Goal: Transaction & Acquisition: Purchase product/service

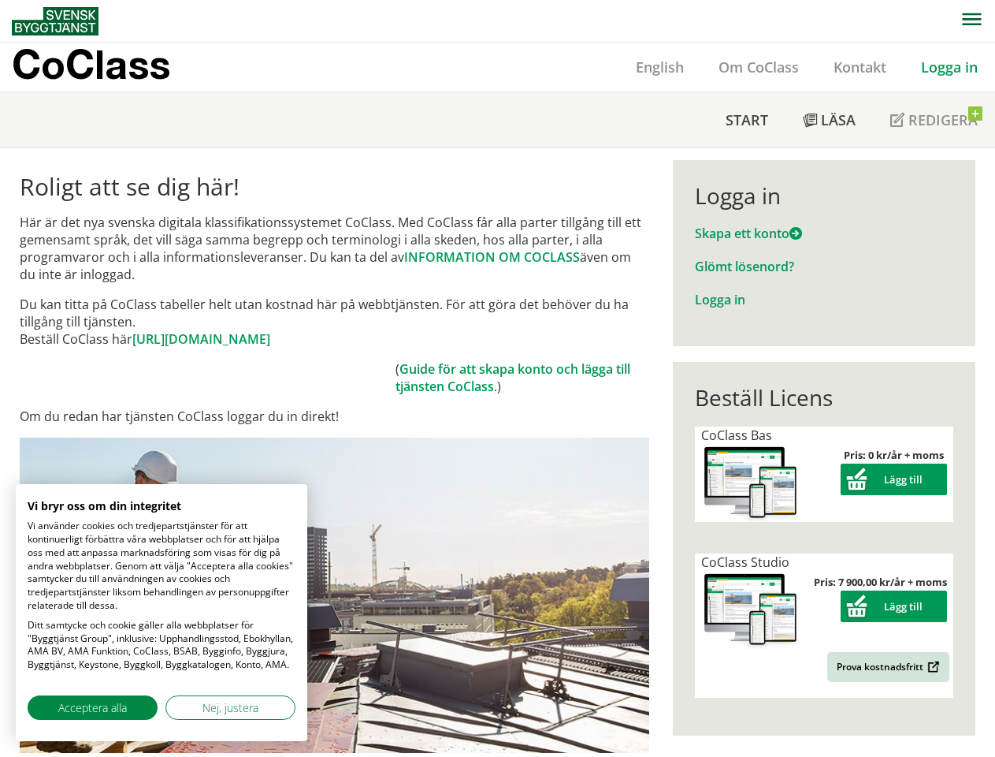
click at [497, 378] on td "( Guide för att skapa konto och lägga till tjänsten CoClass .)" at bounding box center [522, 377] width 253 height 35
click at [972, 20] on icon "button" at bounding box center [972, 19] width 20 height 13
click at [0, 0] on link "AMA" at bounding box center [0, 0] width 0 height 0
click at [894, 479] on button "Lägg till" at bounding box center [894, 479] width 106 height 32
click at [894, 606] on button "Lägg till" at bounding box center [894, 606] width 106 height 32
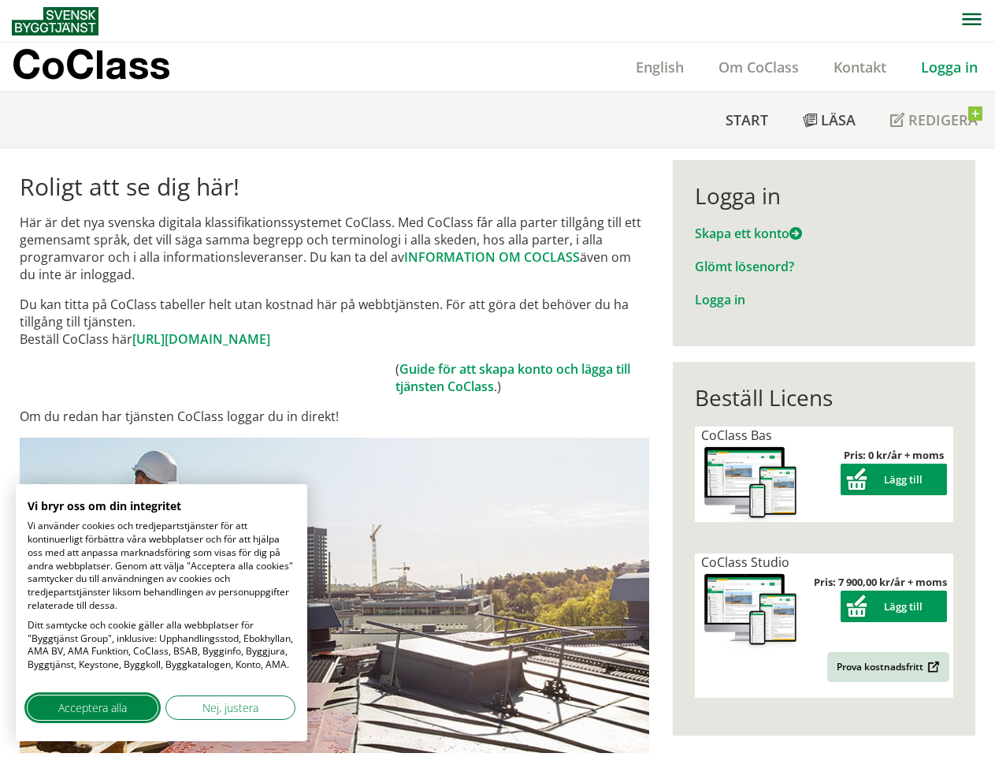
click at [92, 707] on span "Acceptera alla" at bounding box center [92, 707] width 69 height 17
click at [230, 707] on span "Nej, justera" at bounding box center [231, 707] width 56 height 17
